Goal: Use online tool/utility: Utilize a website feature to perform a specific function

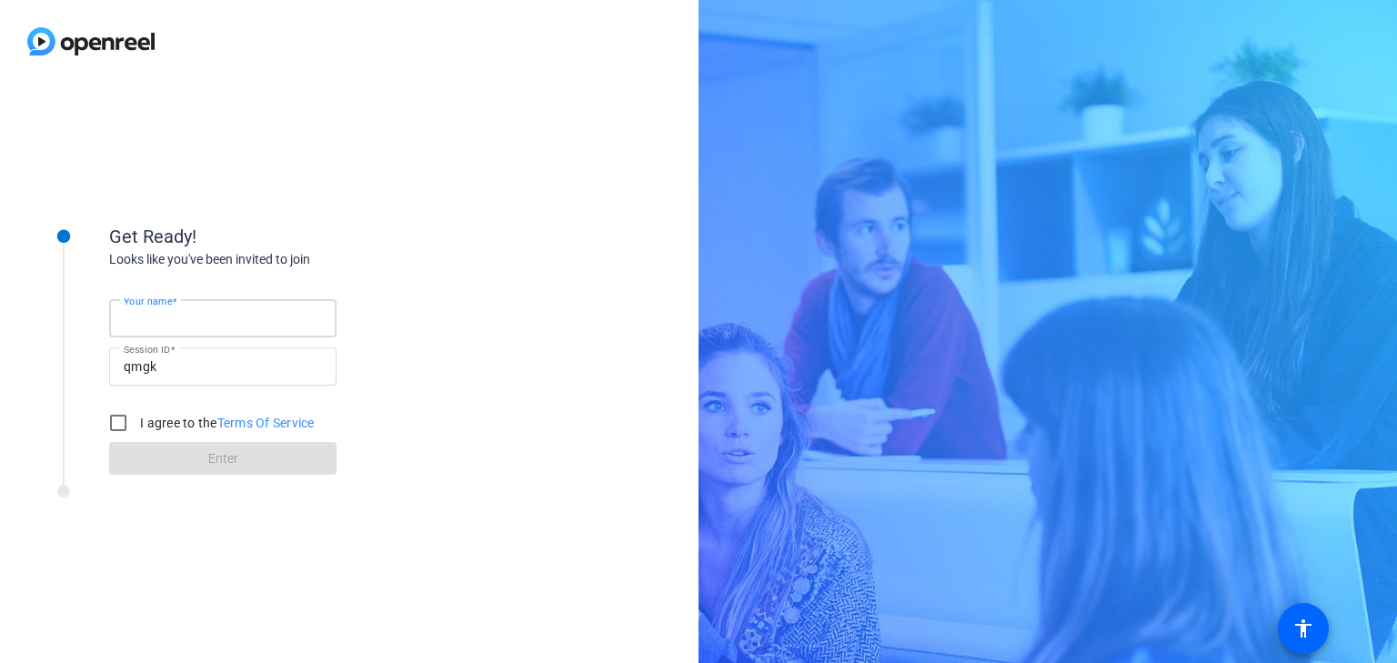
click at [215, 323] on input "Your name" at bounding box center [223, 318] width 198 height 22
type input "[PERSON_NAME]"
click at [116, 418] on input "I agree to the Terms Of Service" at bounding box center [118, 423] width 36 height 36
checkbox input "true"
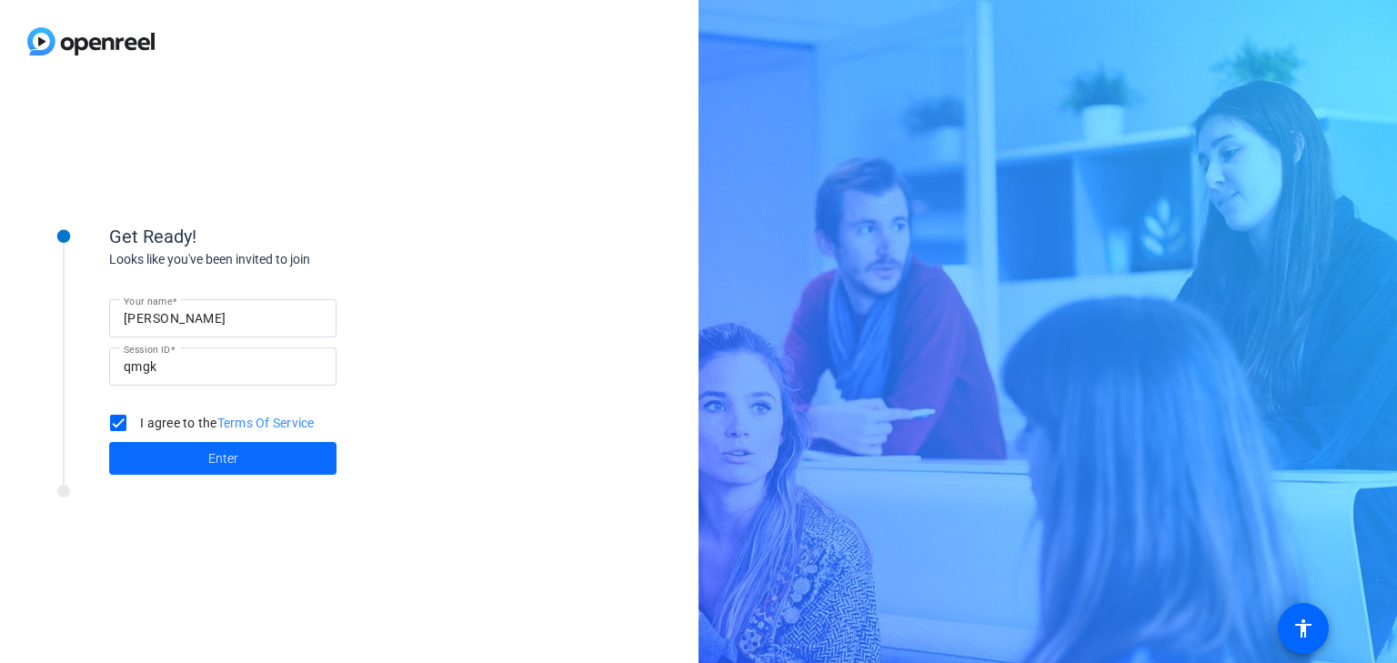
click at [251, 454] on span at bounding box center [222, 459] width 227 height 44
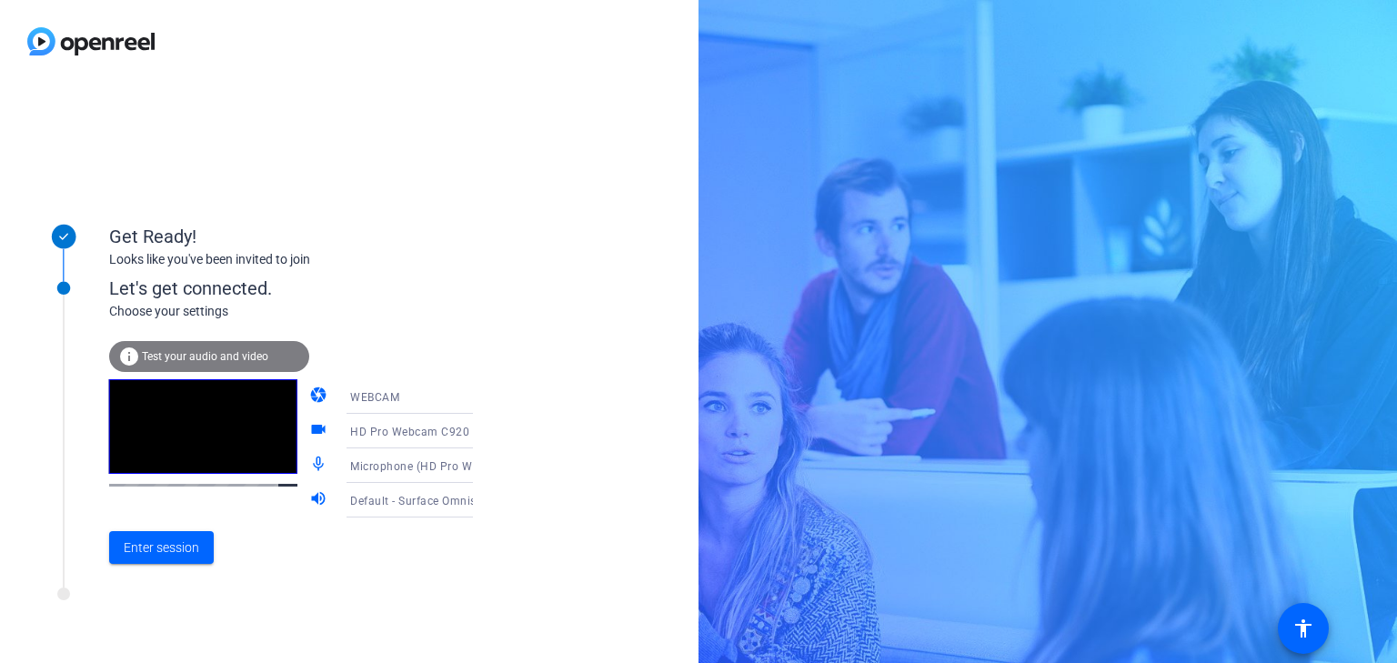
click at [480, 401] on icon at bounding box center [491, 397] width 22 height 22
click at [505, 396] on div at bounding box center [698, 331] width 1397 height 663
click at [165, 545] on span "Enter session" at bounding box center [161, 547] width 75 height 19
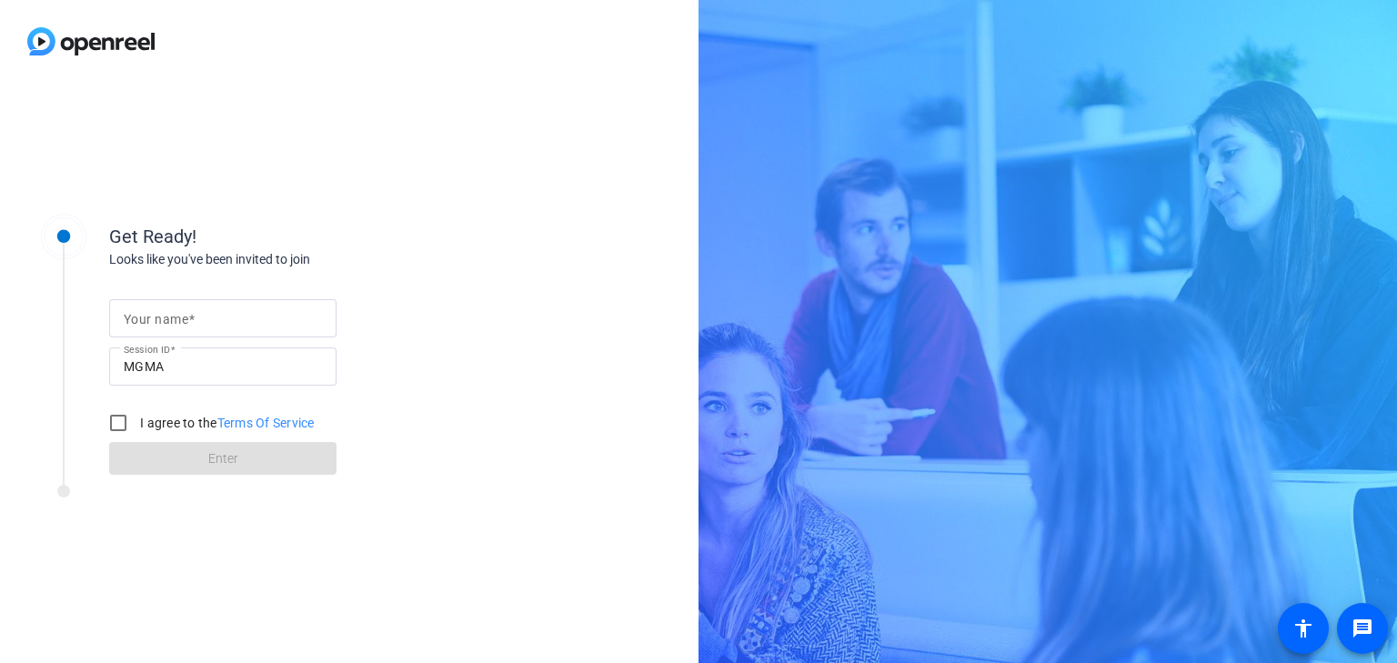
click at [182, 327] on input "Your name" at bounding box center [223, 318] width 198 height 22
type input "[PERSON_NAME]"
click at [124, 426] on input "I agree to the Terms Of Service" at bounding box center [118, 423] width 36 height 36
checkbox input "true"
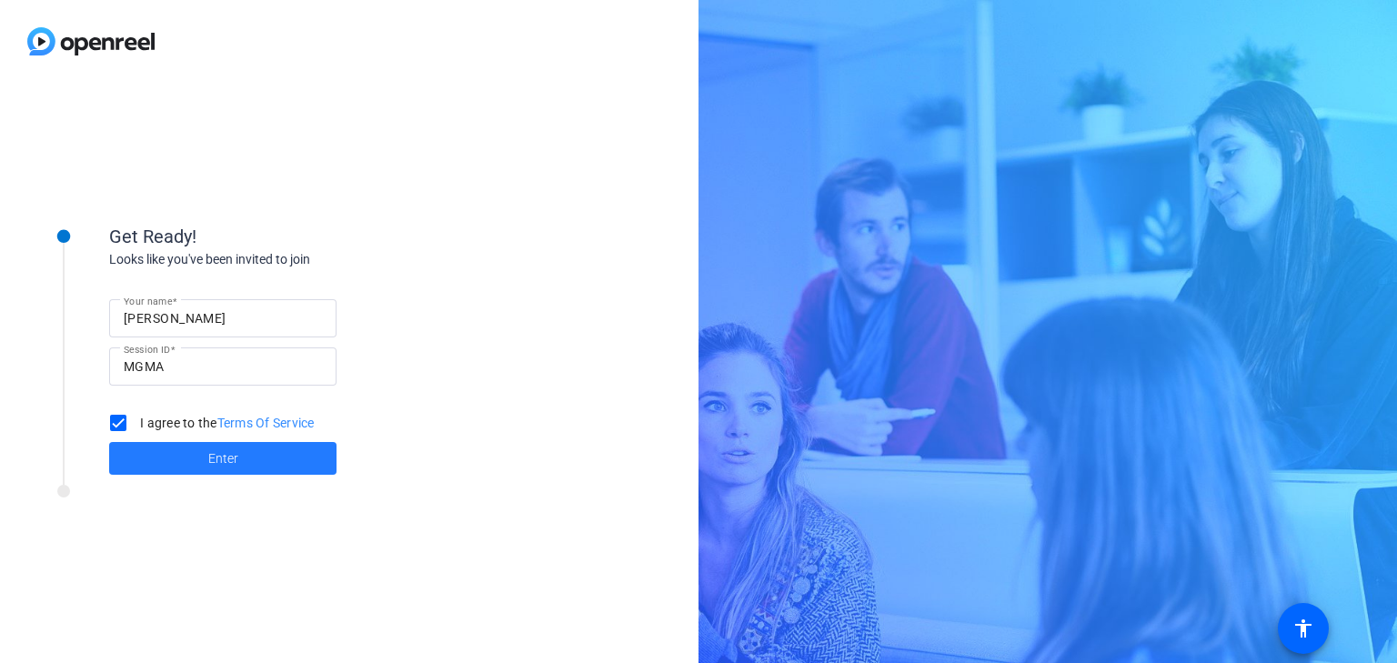
click at [211, 457] on span "Enter" at bounding box center [223, 458] width 30 height 19
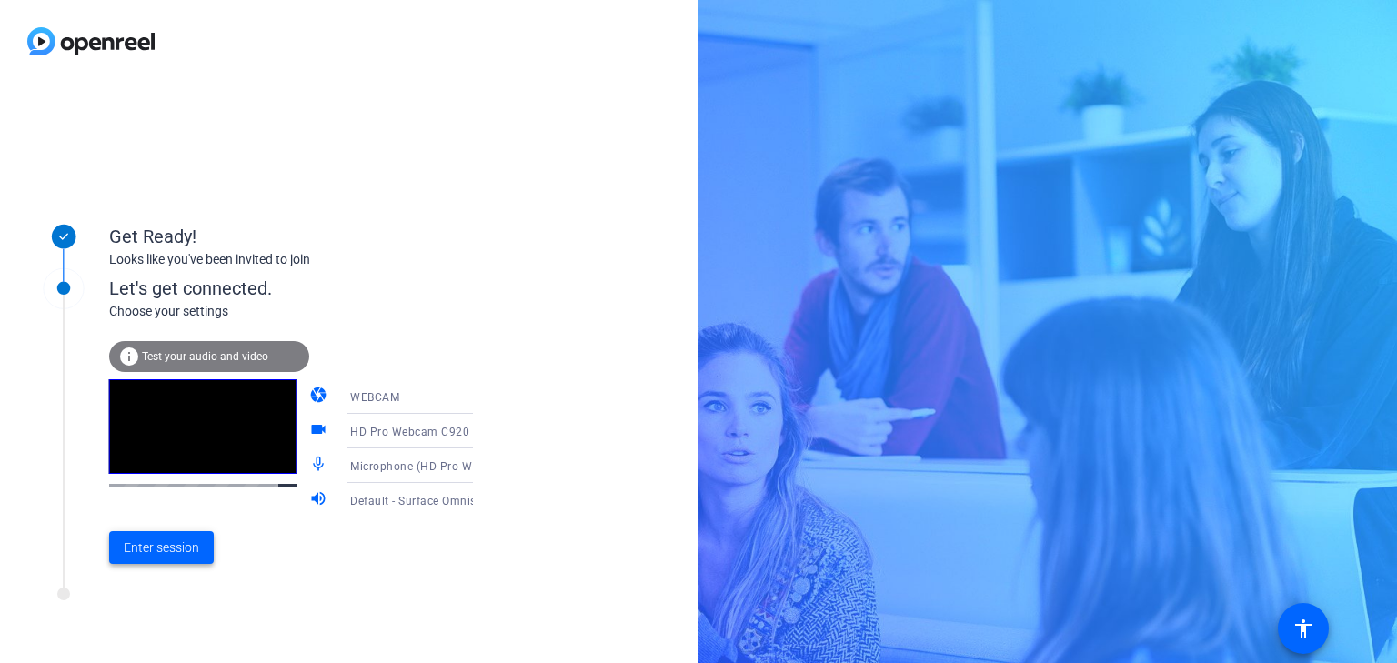
click at [164, 549] on span "Enter session" at bounding box center [161, 547] width 75 height 19
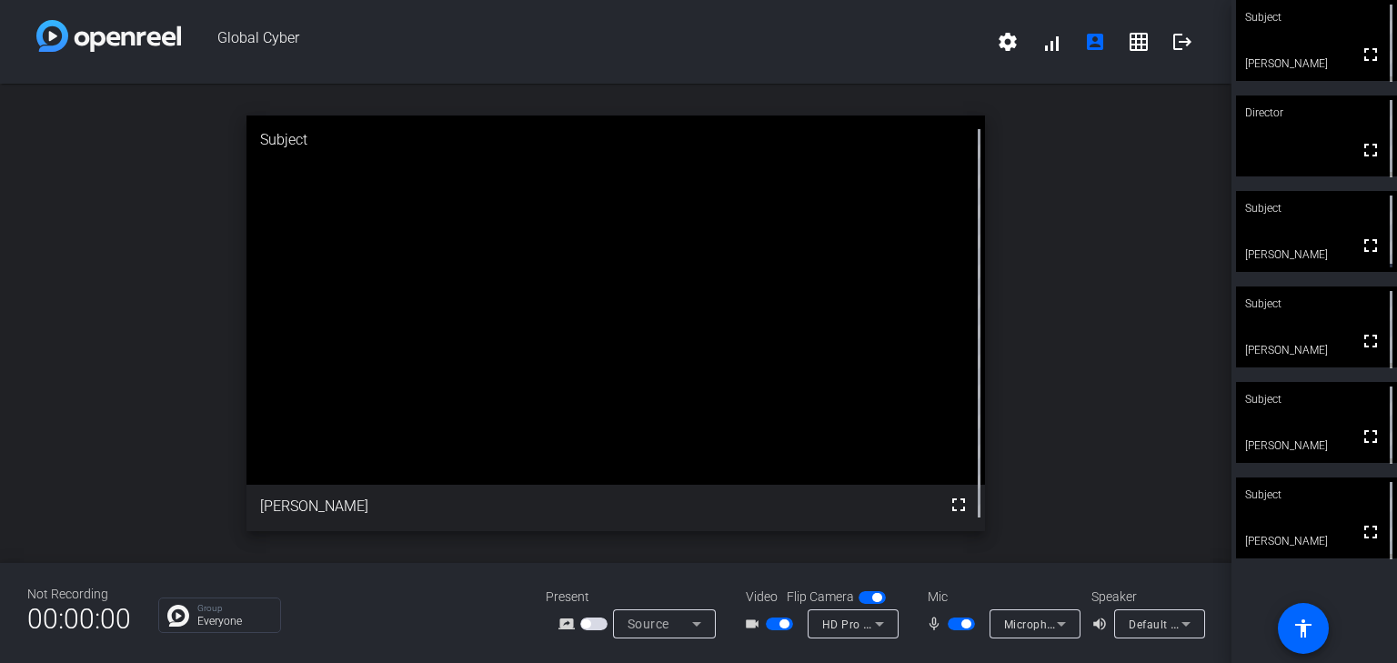
click at [863, 597] on span "button" at bounding box center [872, 597] width 27 height 13
click at [874, 602] on span "button" at bounding box center [872, 597] width 27 height 13
click at [771, 623] on span "button" at bounding box center [779, 624] width 27 height 13
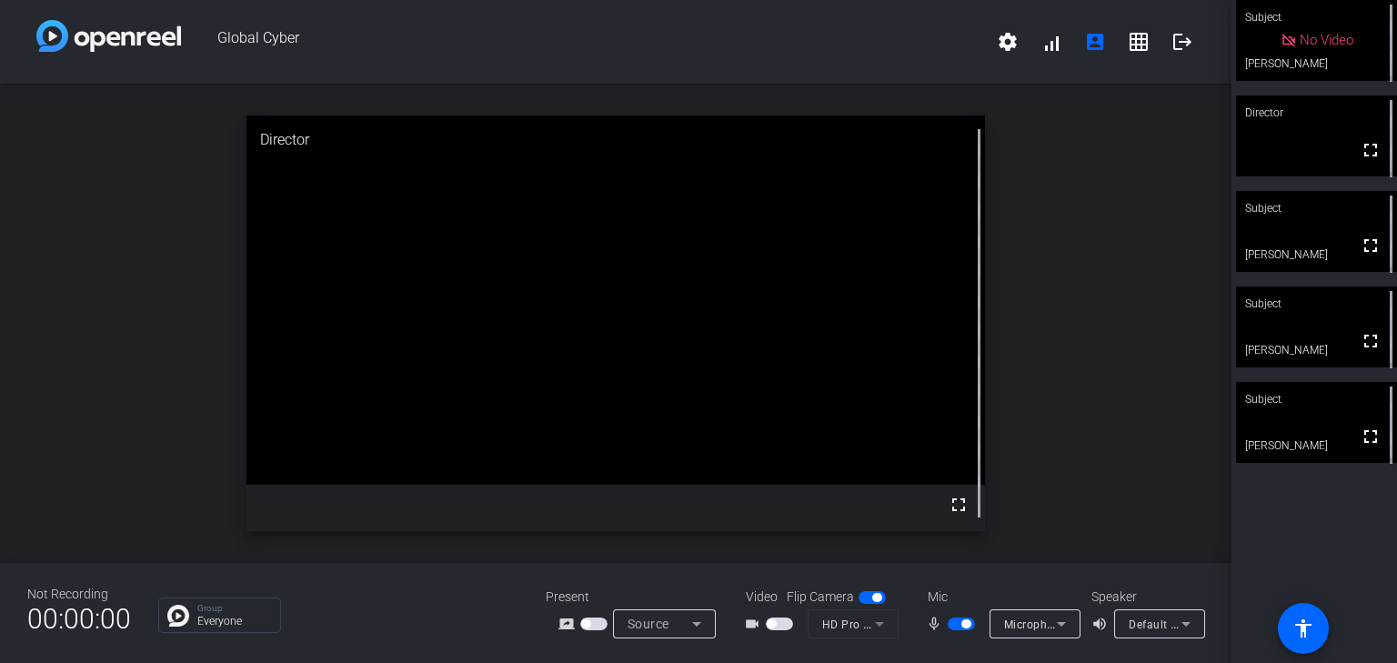
click at [953, 628] on span "button" at bounding box center [961, 624] width 27 height 13
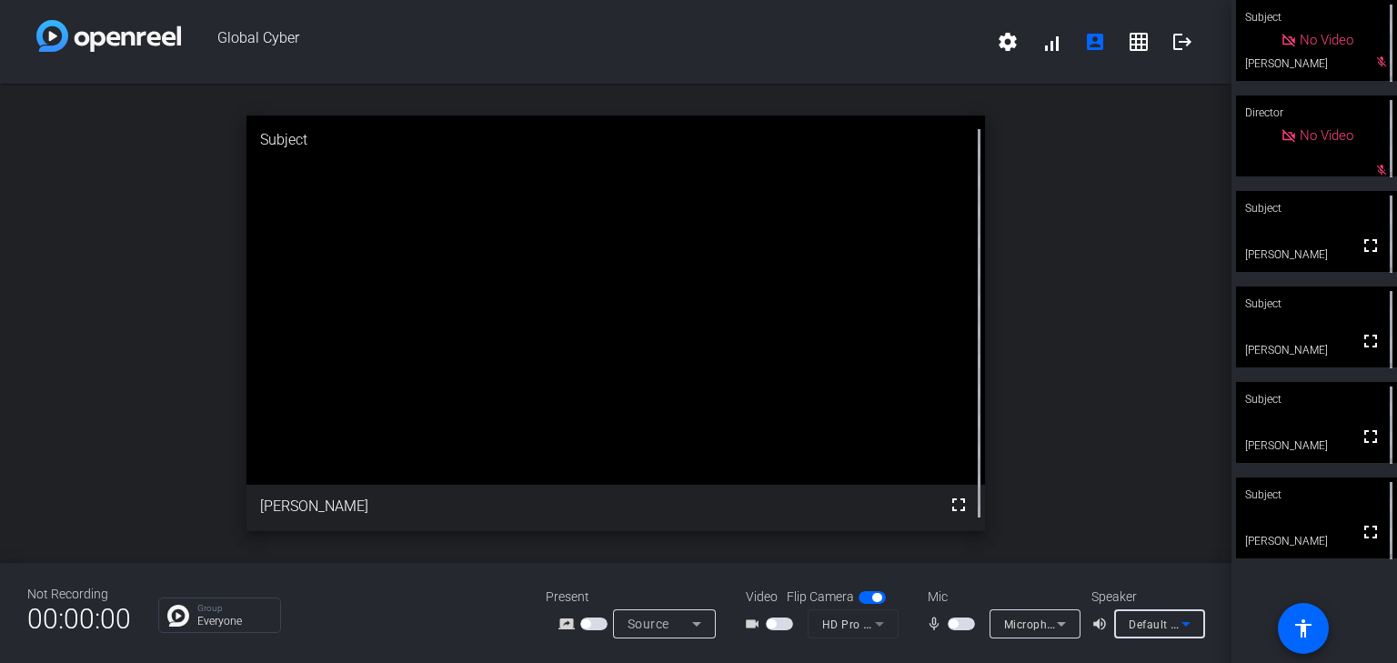
click at [1189, 628] on icon at bounding box center [1186, 624] width 22 height 22
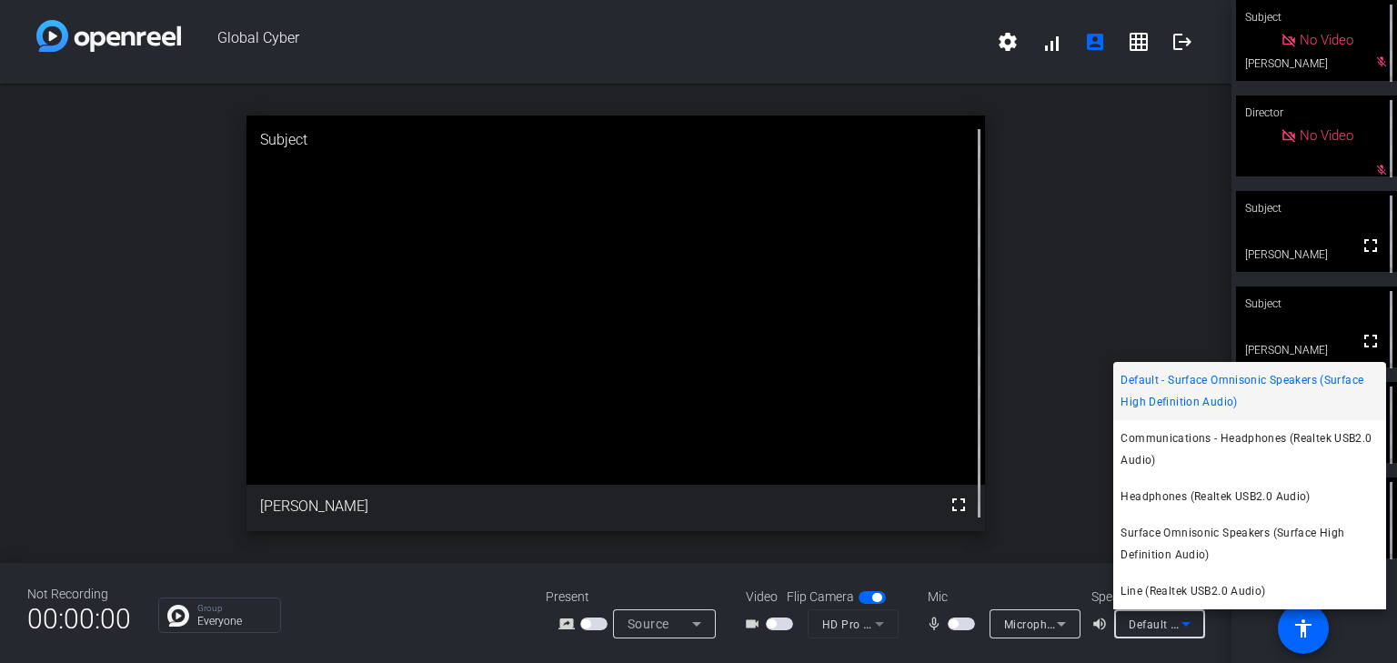
click at [1110, 644] on div at bounding box center [698, 331] width 1397 height 663
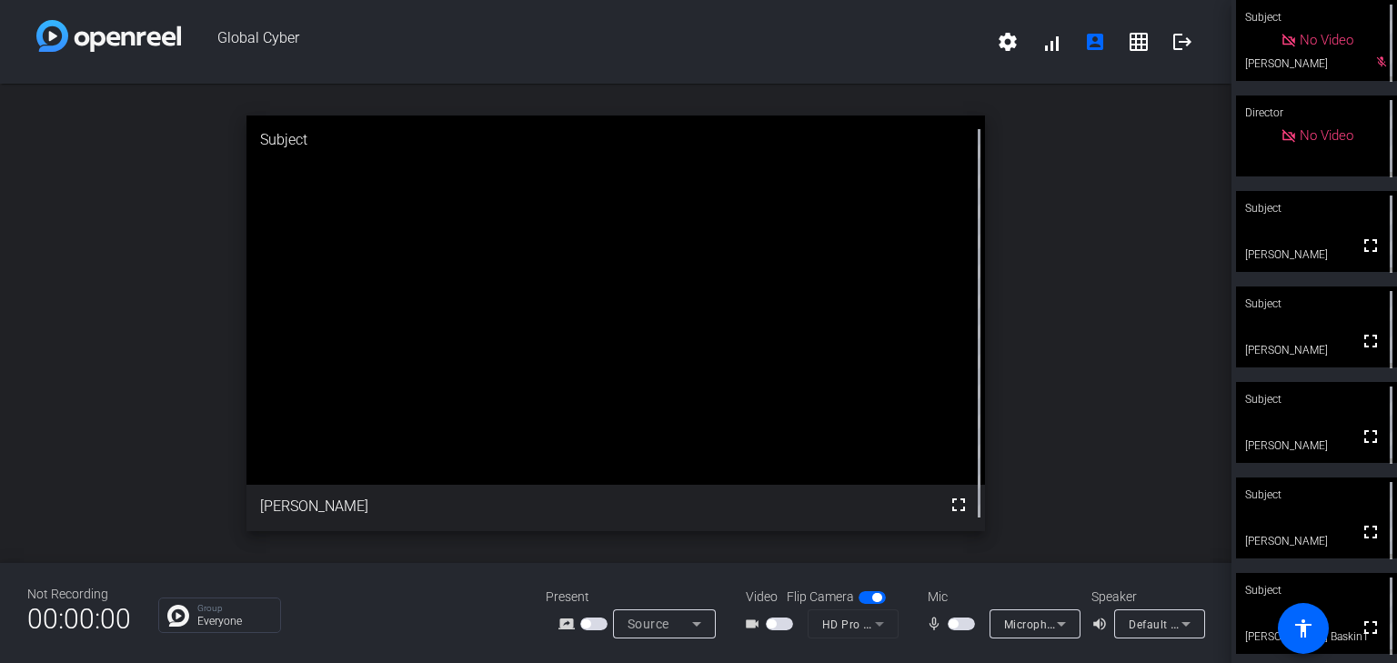
click at [1066, 624] on icon at bounding box center [1061, 624] width 22 height 22
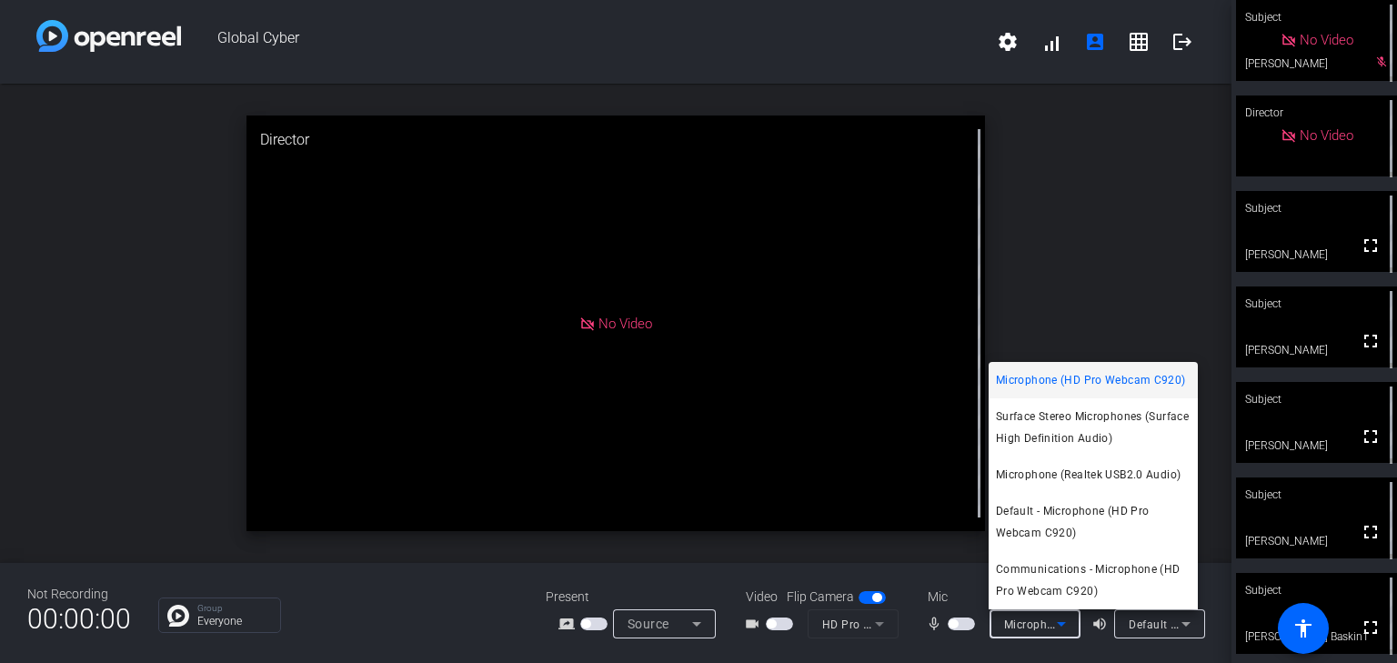
click at [1110, 650] on div at bounding box center [698, 331] width 1397 height 663
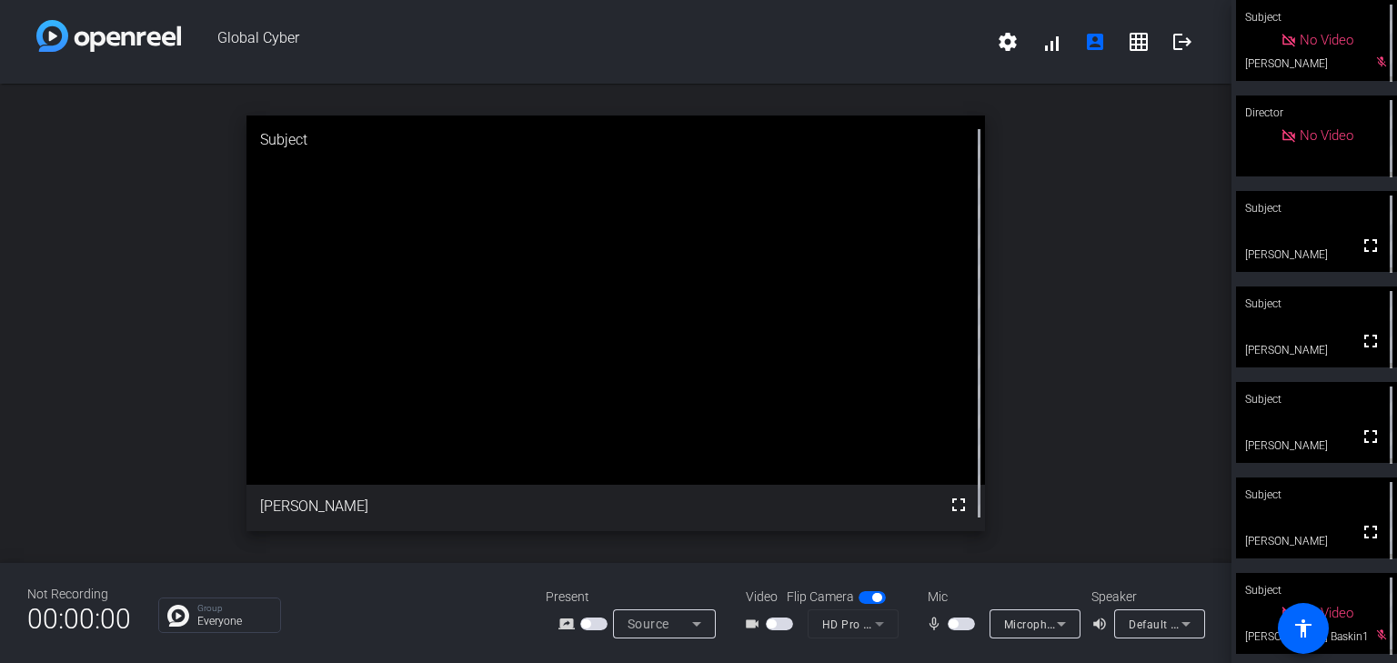
click at [960, 626] on span "button" at bounding box center [961, 624] width 27 height 13
click at [953, 626] on span "button" at bounding box center [961, 624] width 27 height 13
click at [863, 600] on span "button" at bounding box center [872, 597] width 27 height 13
